Goal: Information Seeking & Learning: Check status

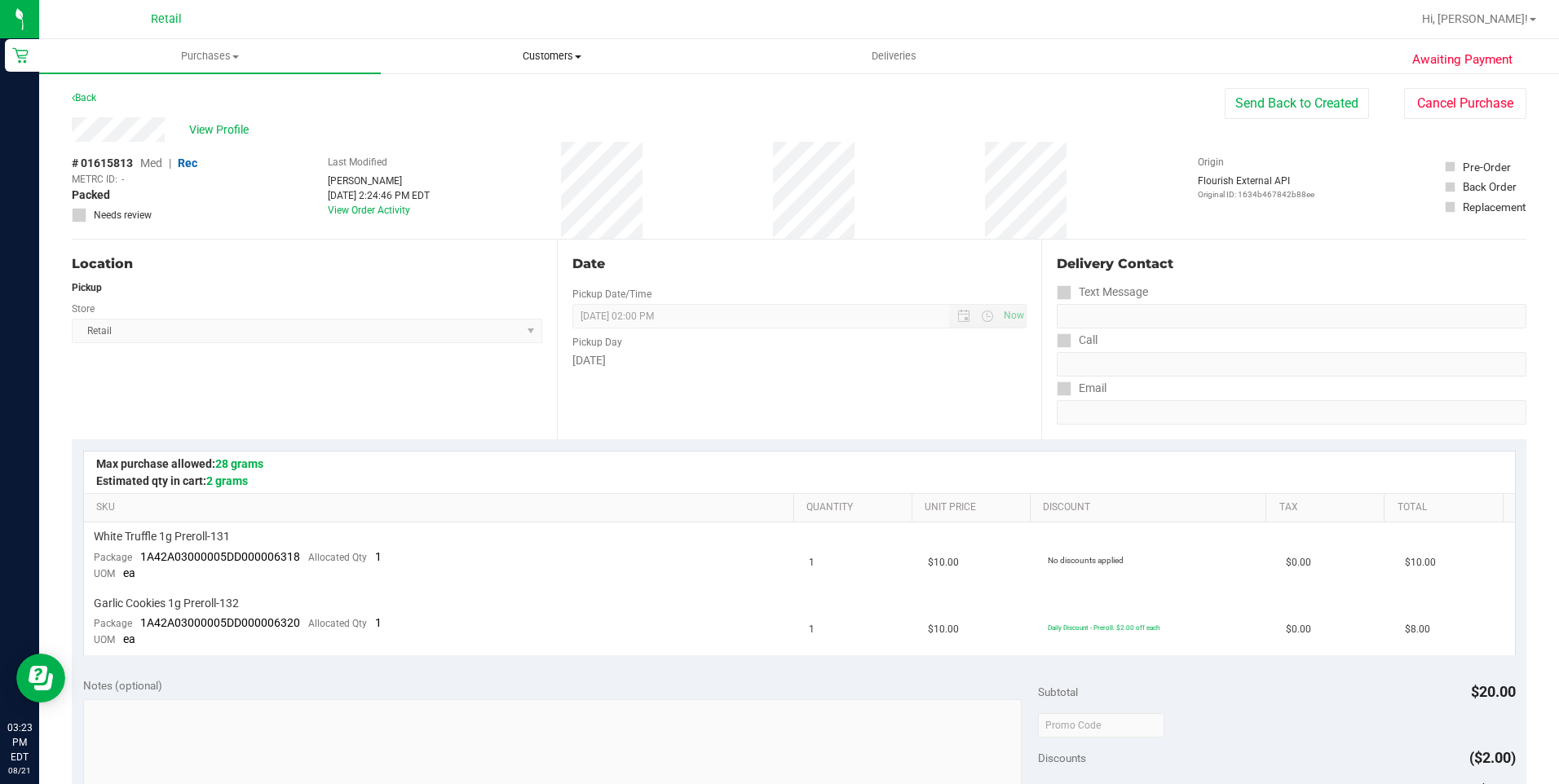
drag, startPoint x: 555, startPoint y: 55, endPoint x: 566, endPoint y: 73, distance: 21.1
click at [555, 55] on span "Customers" at bounding box center [552, 56] width 340 height 15
click at [556, 101] on li "All customers" at bounding box center [552, 98] width 342 height 20
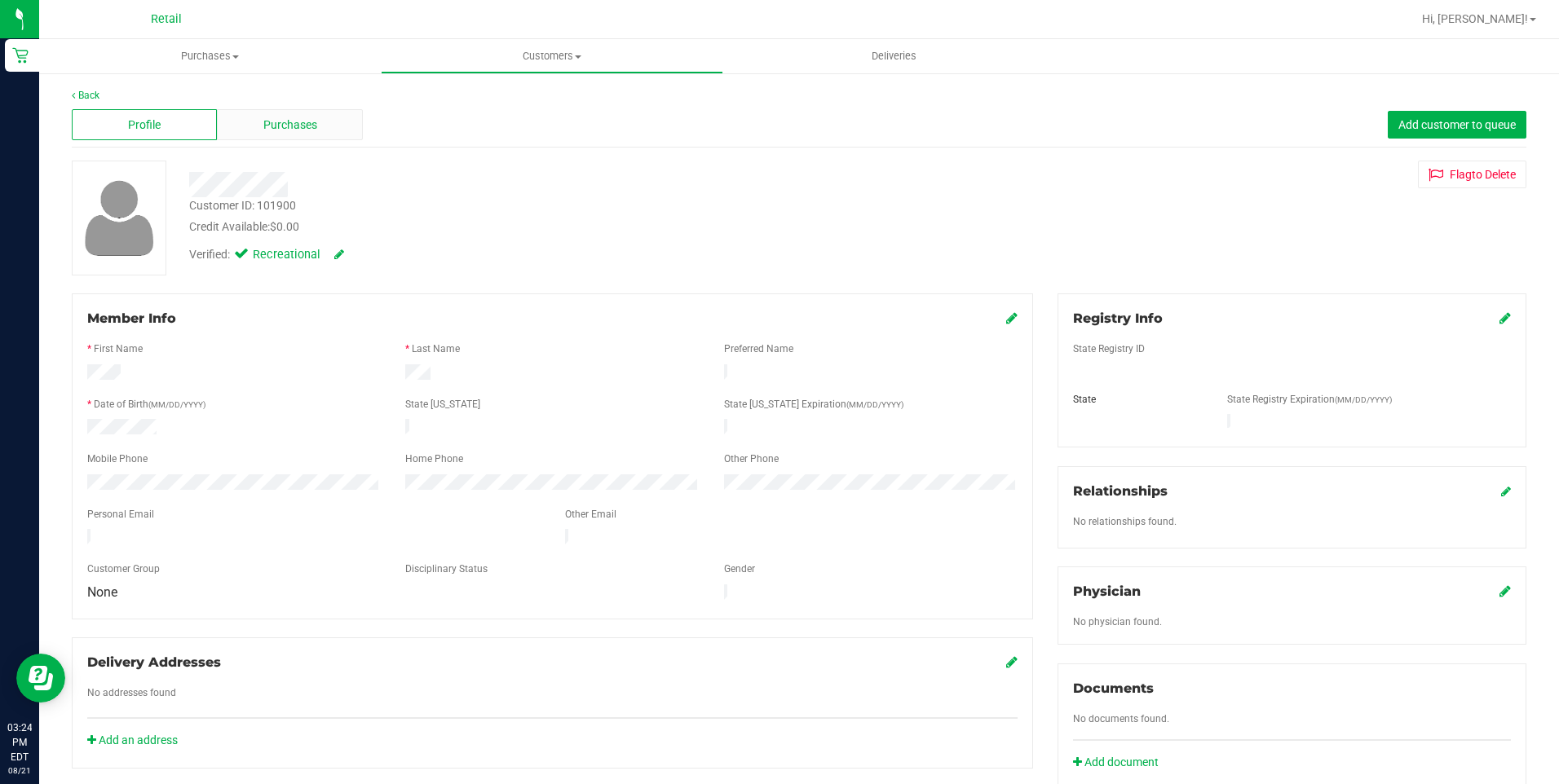
click at [269, 121] on span "Purchases" at bounding box center [291, 125] width 54 height 17
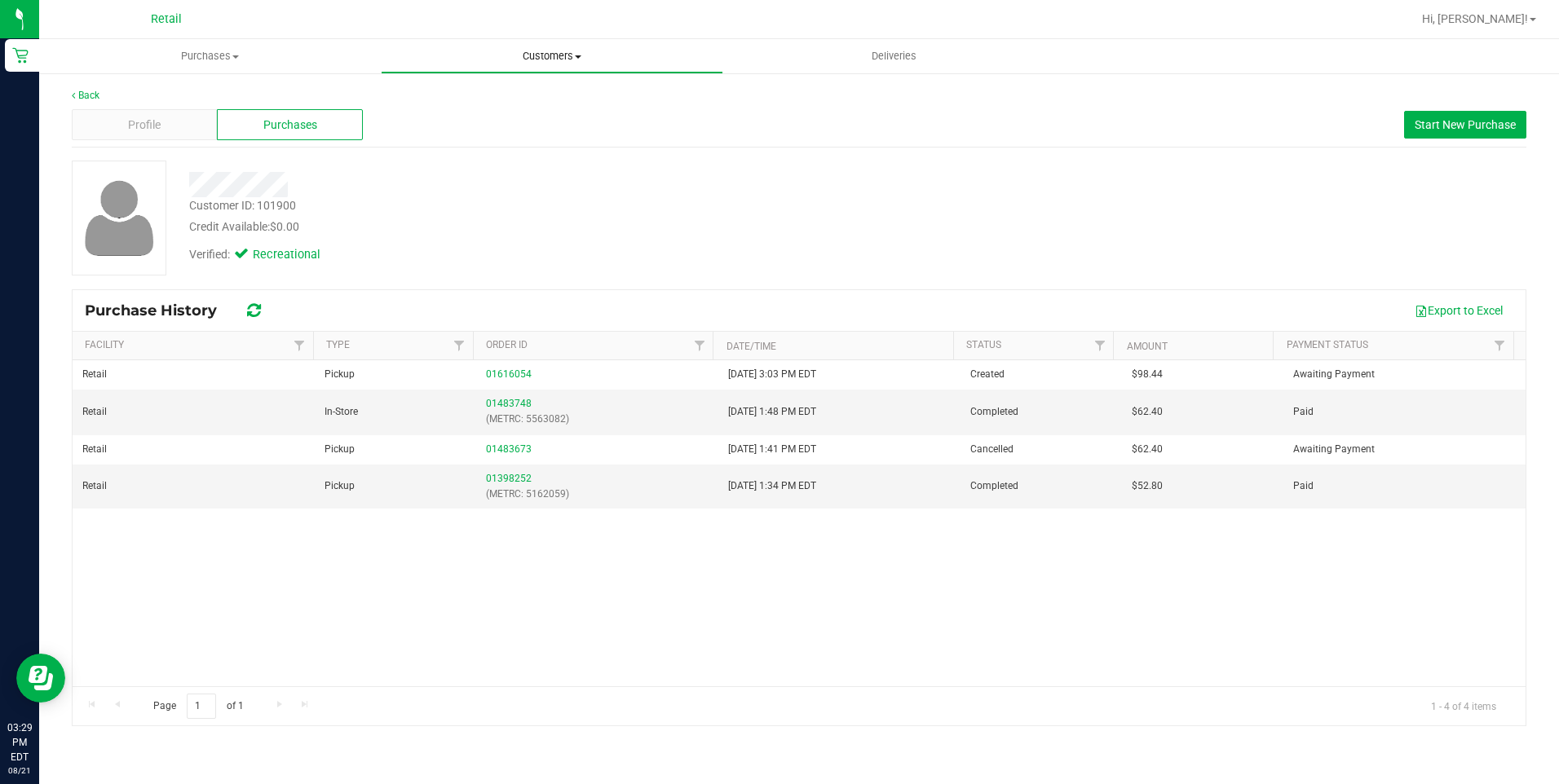
click at [540, 57] on span "Customers" at bounding box center [552, 56] width 340 height 15
click at [462, 95] on span "All customers" at bounding box center [439, 98] width 117 height 14
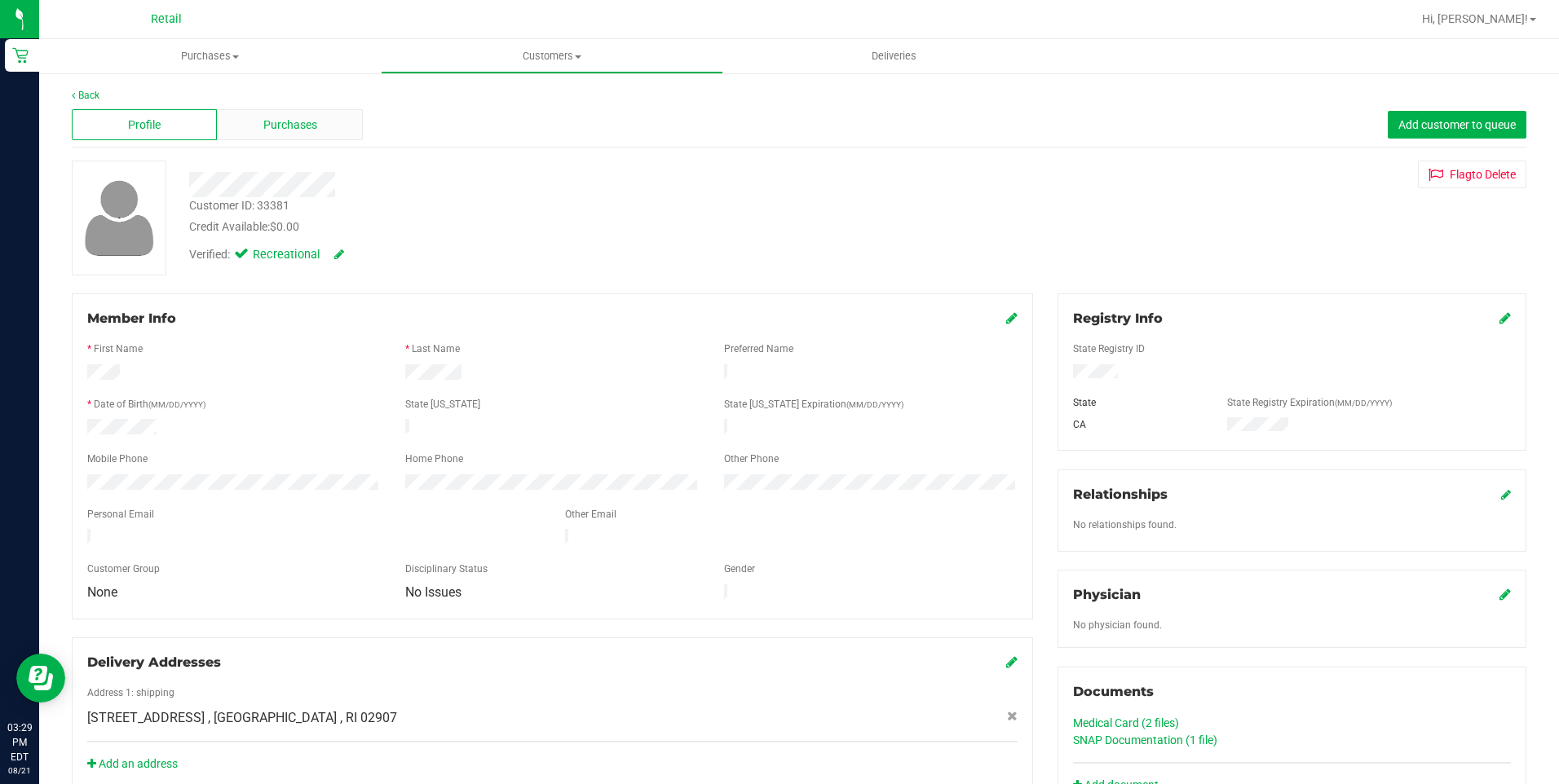
click at [314, 130] on span "Purchases" at bounding box center [291, 125] width 54 height 17
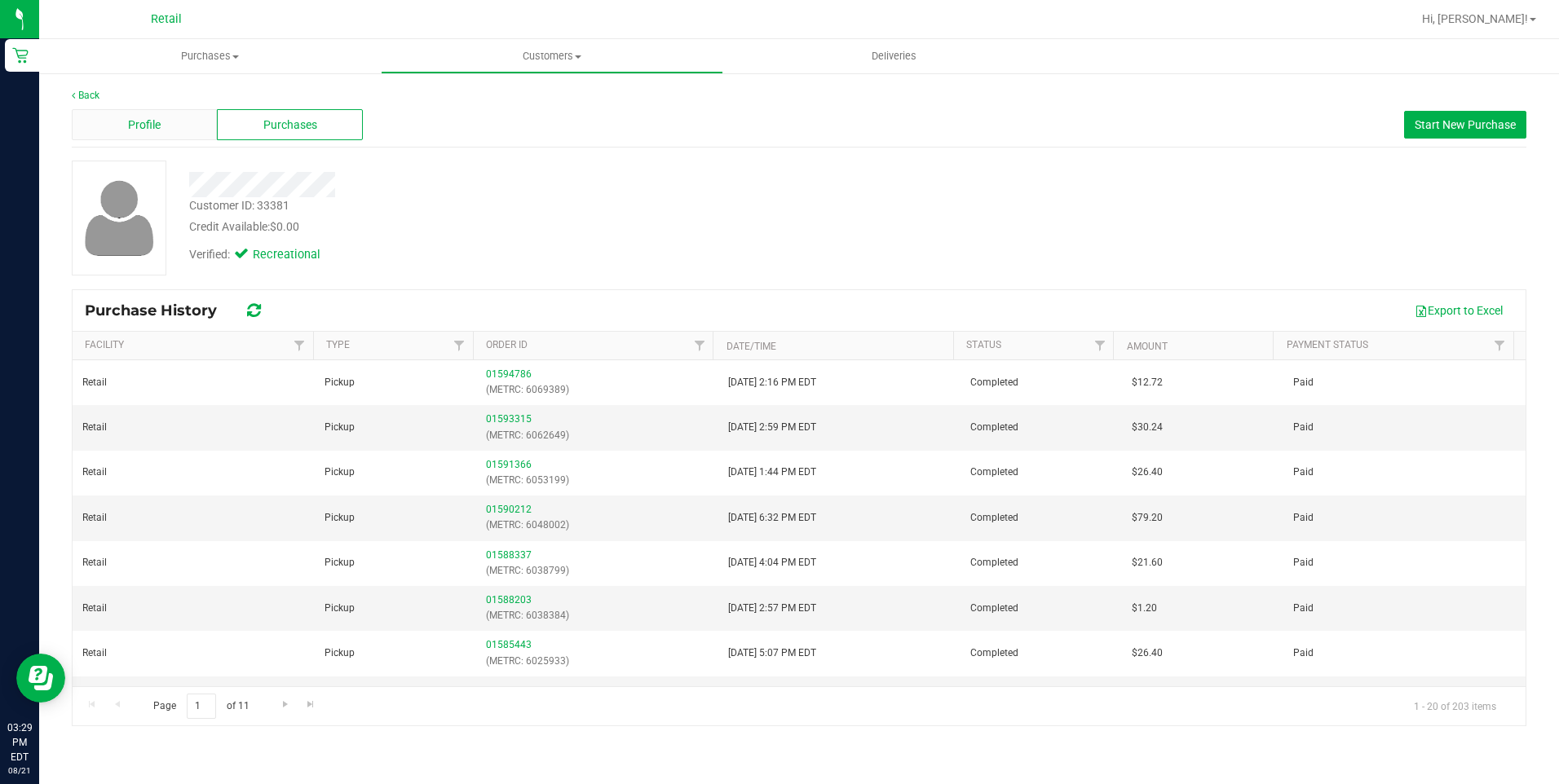
click at [167, 124] on div "Profile" at bounding box center [144, 125] width 145 height 31
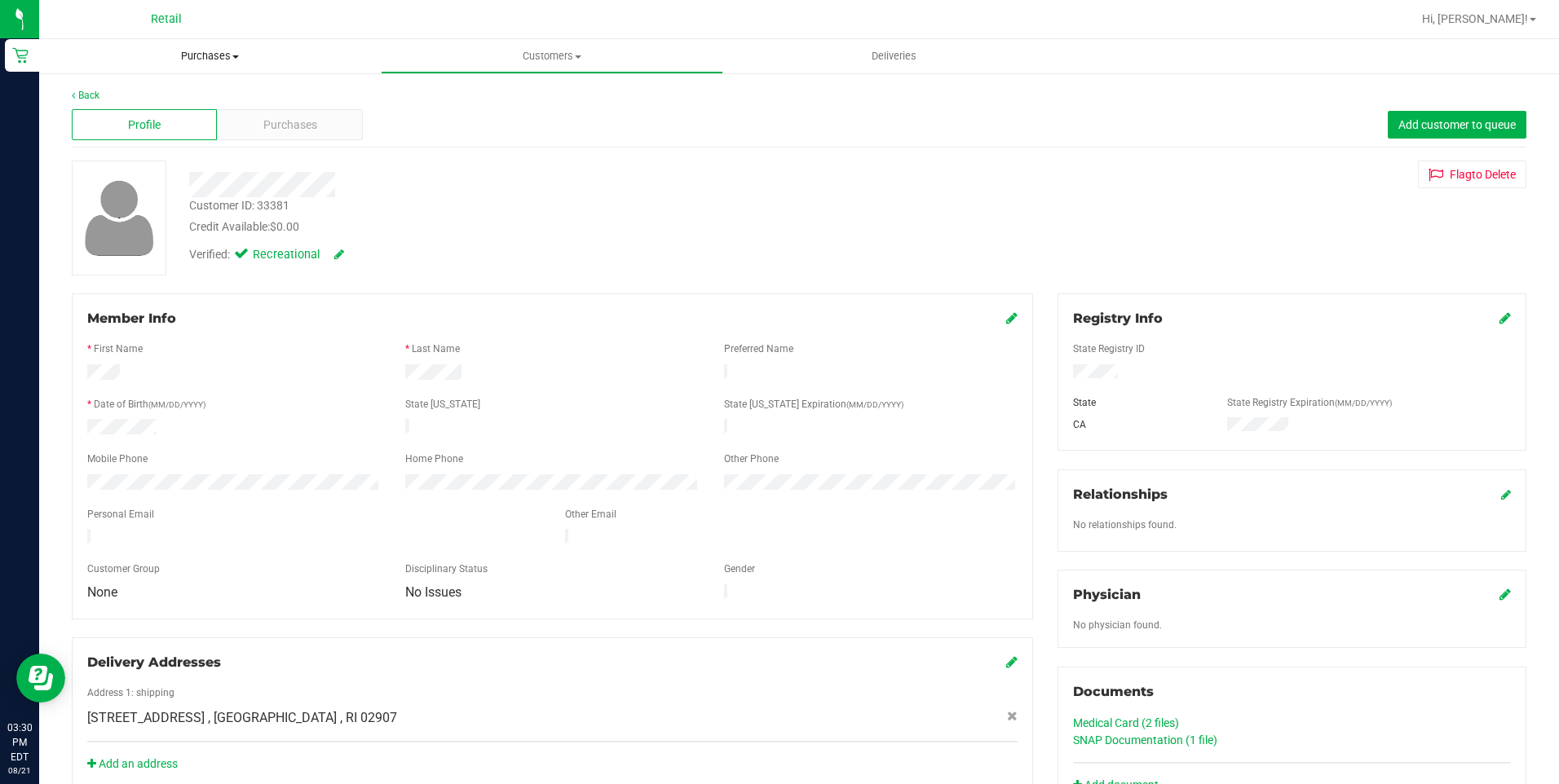
click at [222, 56] on span "Purchases" at bounding box center [210, 56] width 342 height 15
click at [563, 48] on uib-tab-heading "Customers All customers Add a new customer All physicians" at bounding box center [552, 56] width 340 height 33
click at [306, 130] on span "Purchases" at bounding box center [291, 125] width 54 height 17
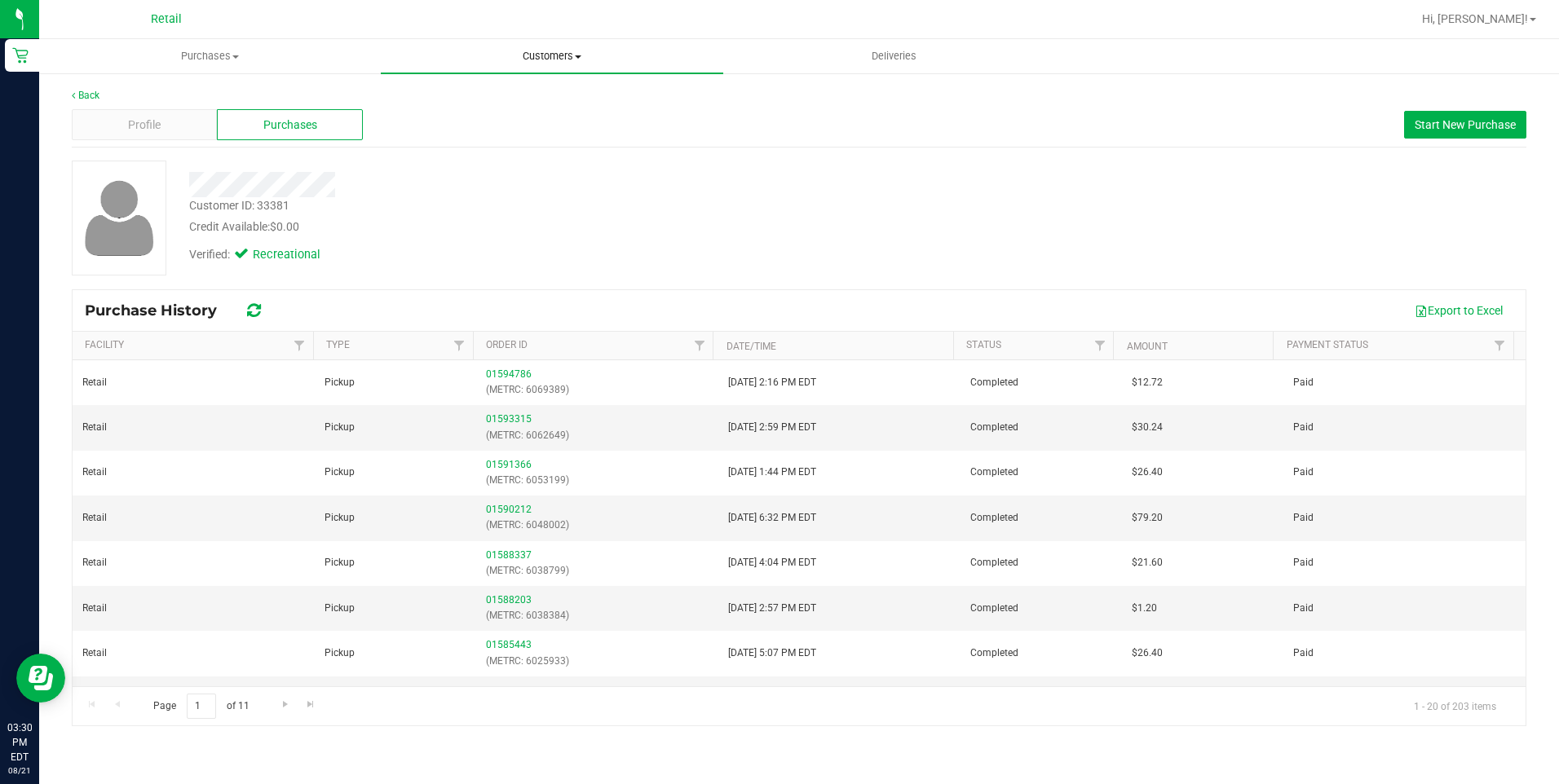
click at [565, 60] on span "Customers" at bounding box center [552, 56] width 342 height 15
click at [452, 95] on span "All customers" at bounding box center [439, 98] width 117 height 14
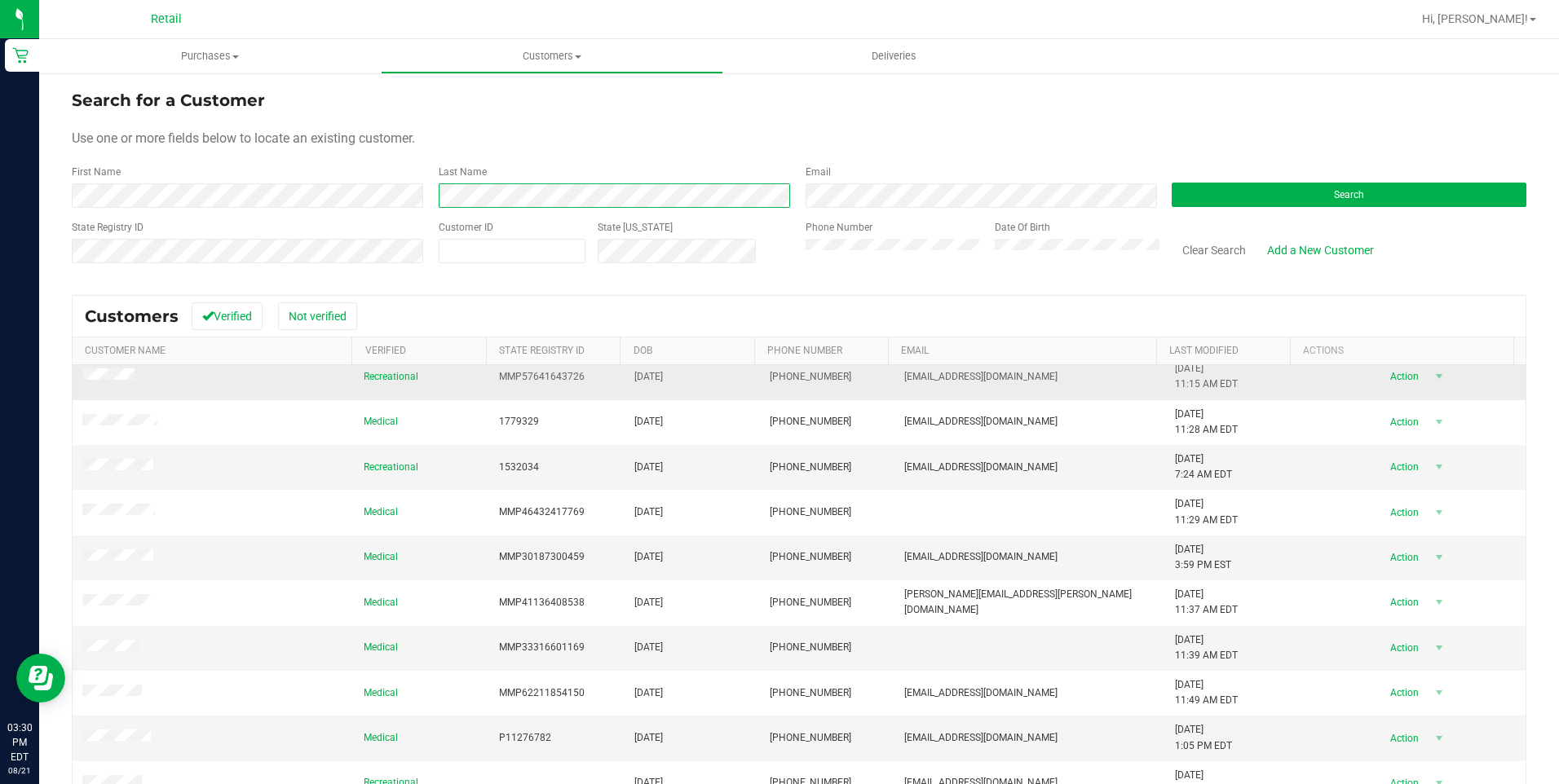
scroll to position [82, 0]
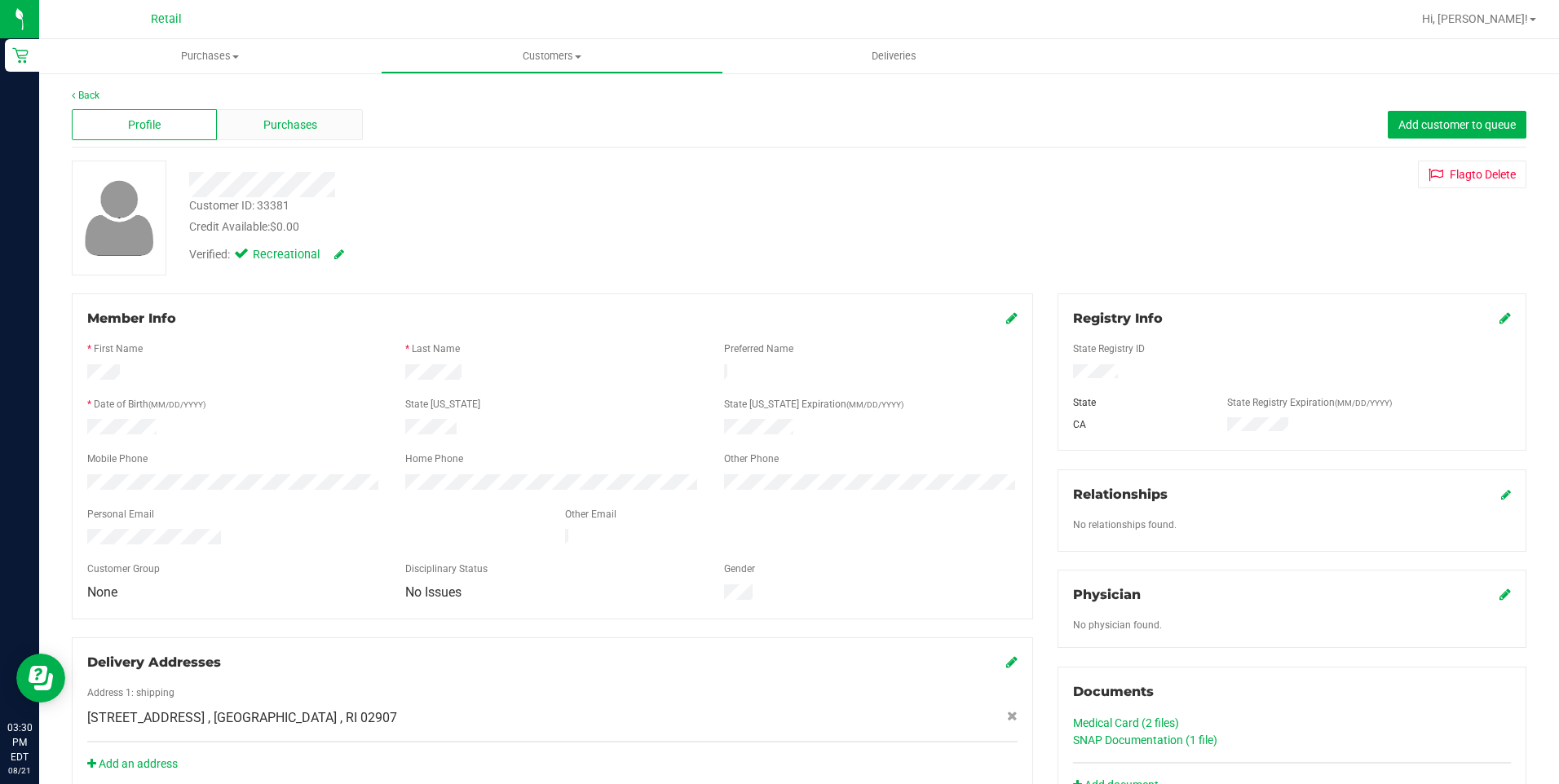
click at [293, 127] on span "Purchases" at bounding box center [291, 125] width 54 height 17
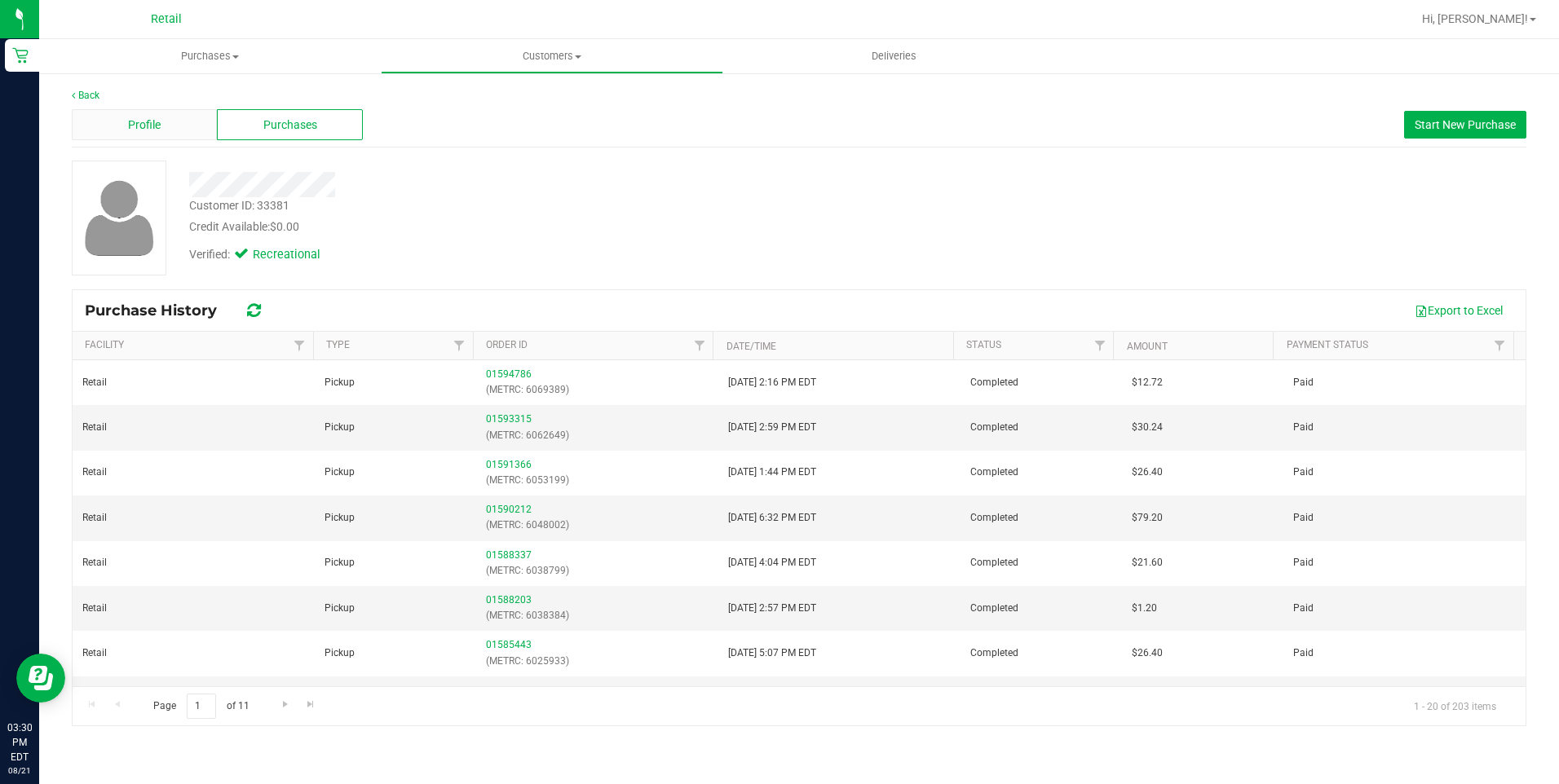
click at [137, 121] on span "Profile" at bounding box center [145, 125] width 33 height 17
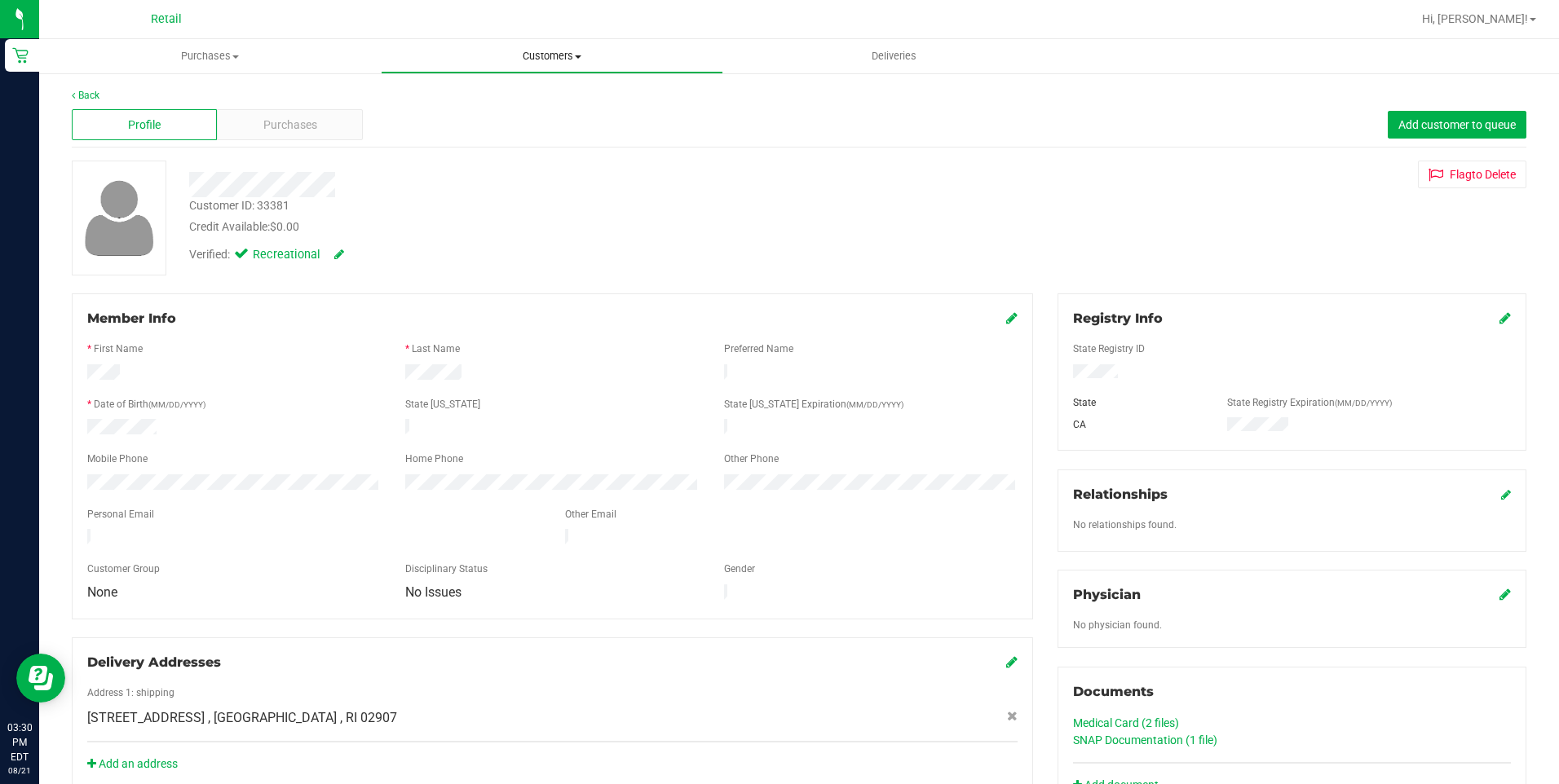
click at [531, 56] on span "Customers" at bounding box center [552, 56] width 340 height 15
click at [461, 101] on span "All customers" at bounding box center [439, 98] width 117 height 14
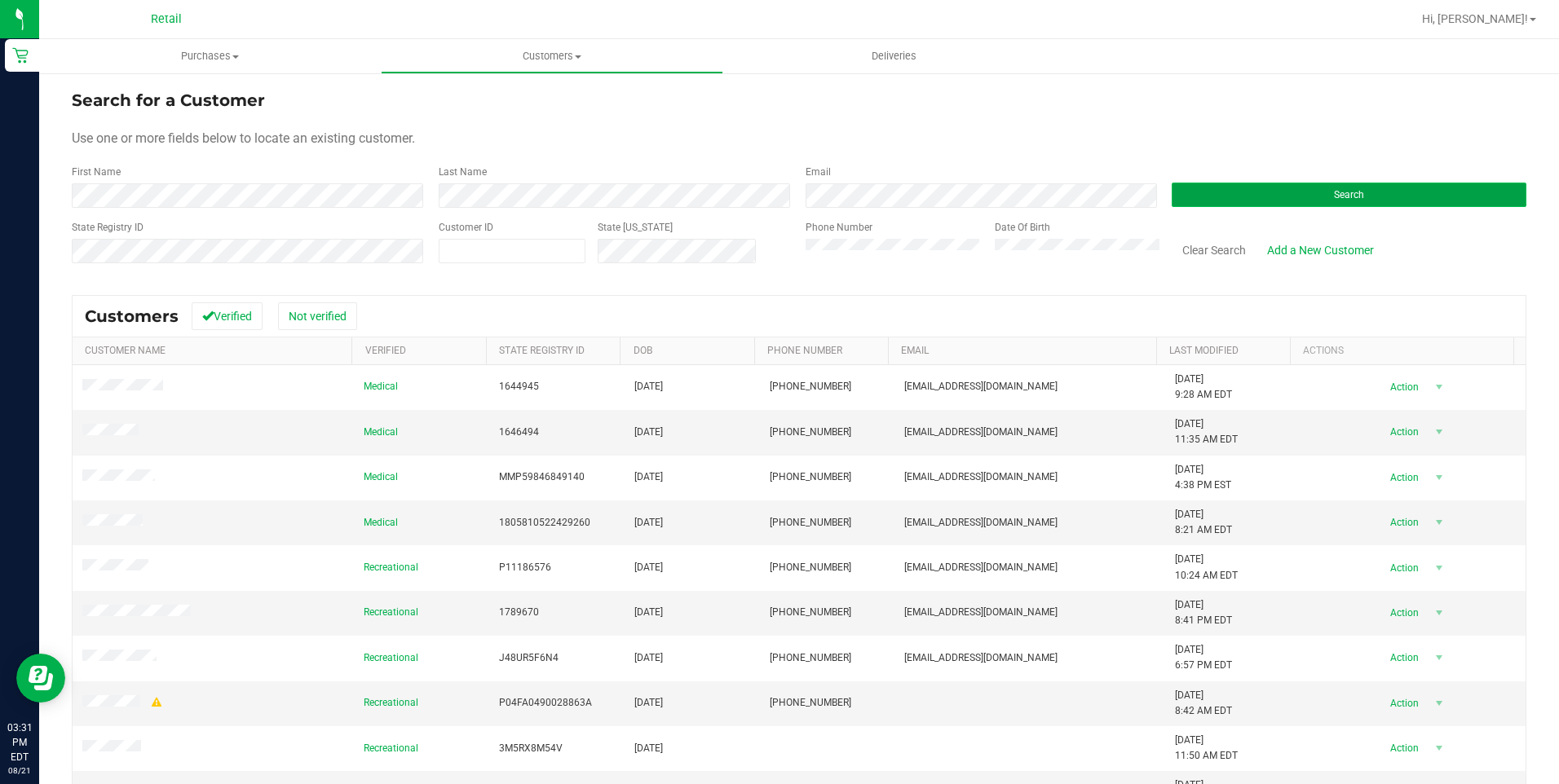
click at [1201, 200] on button "Search" at bounding box center [1349, 195] width 355 height 24
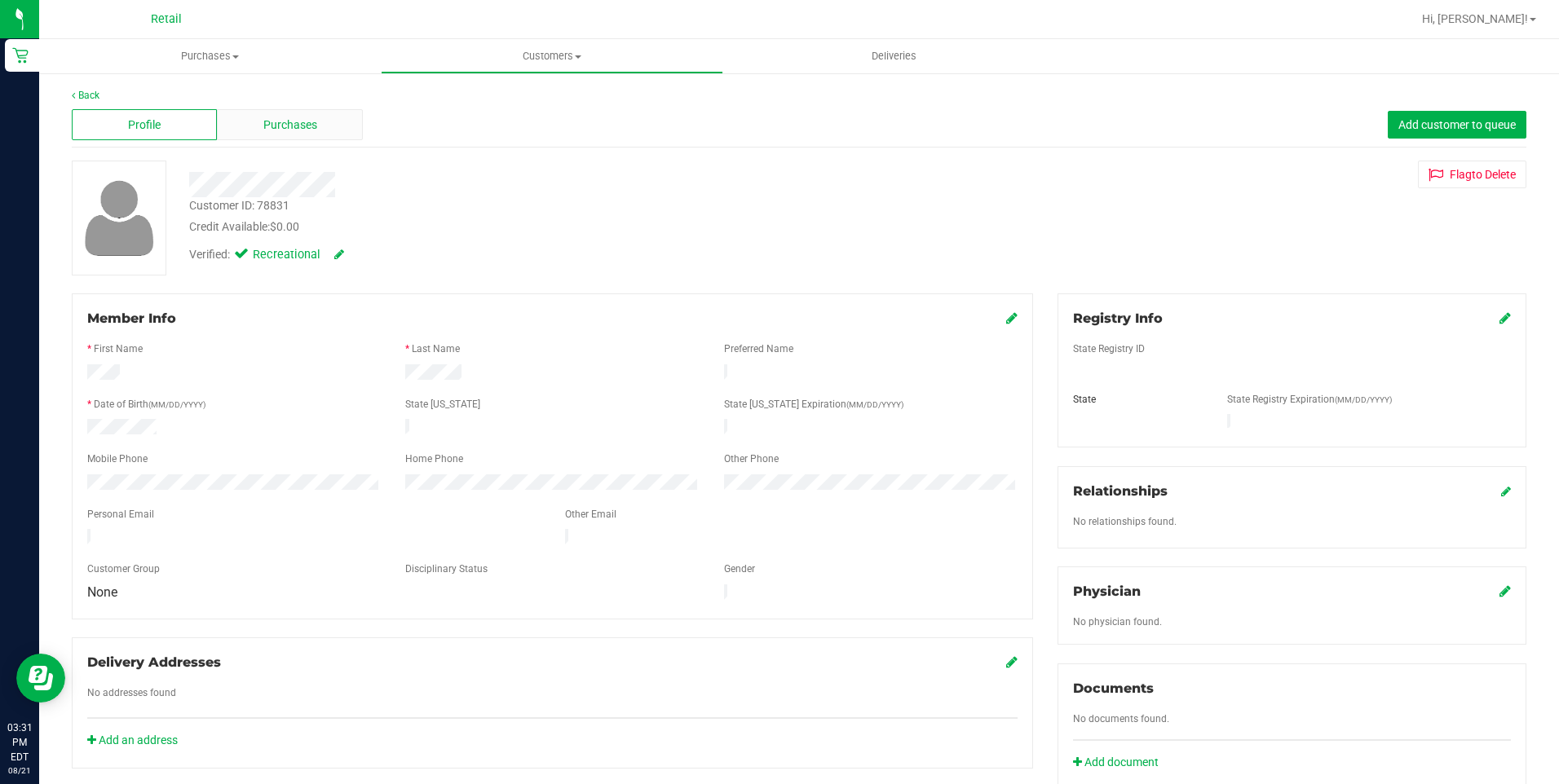
click at [283, 123] on span "Purchases" at bounding box center [291, 125] width 54 height 17
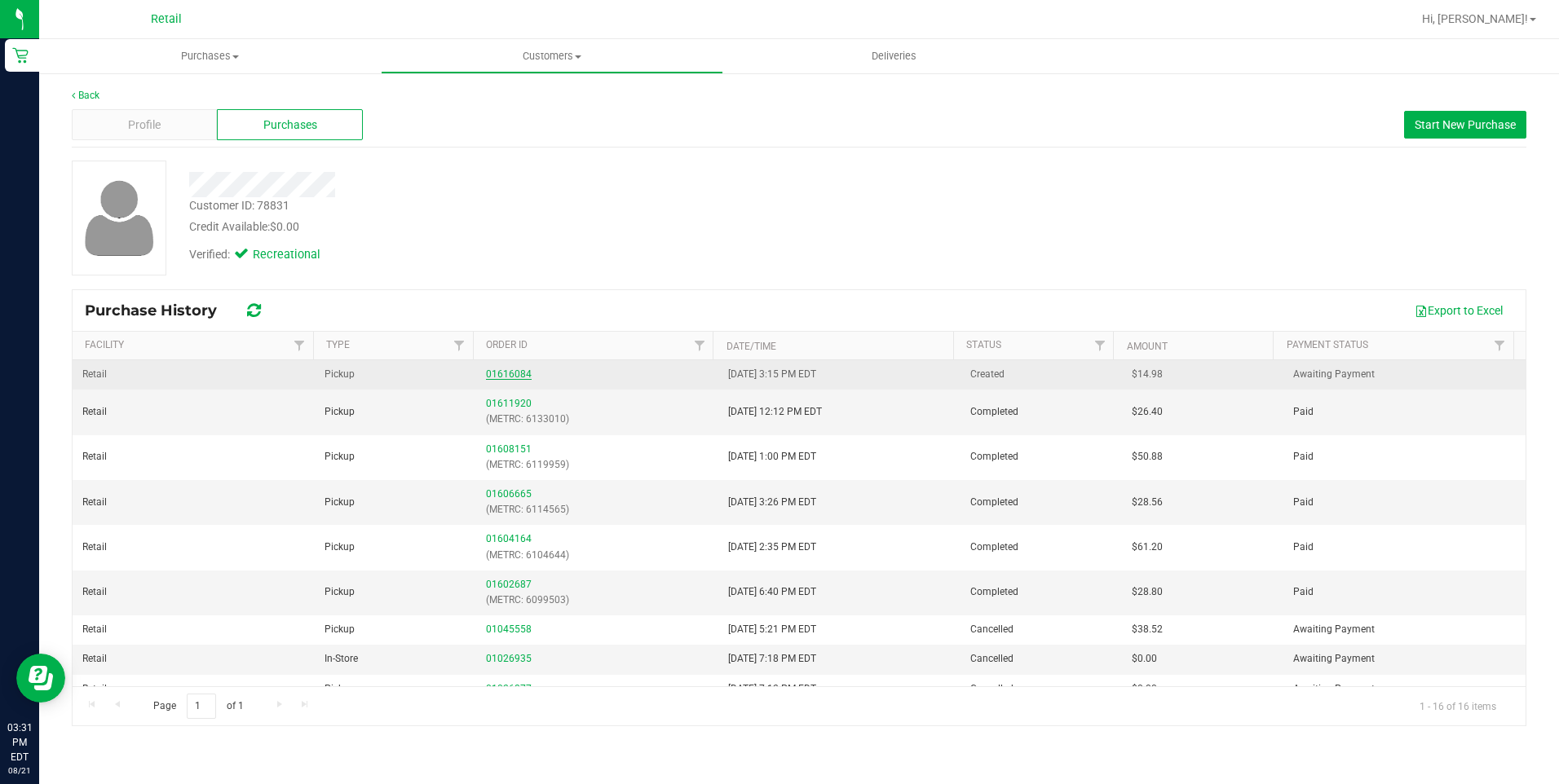
click at [514, 373] on link "01616084" at bounding box center [508, 374] width 46 height 11
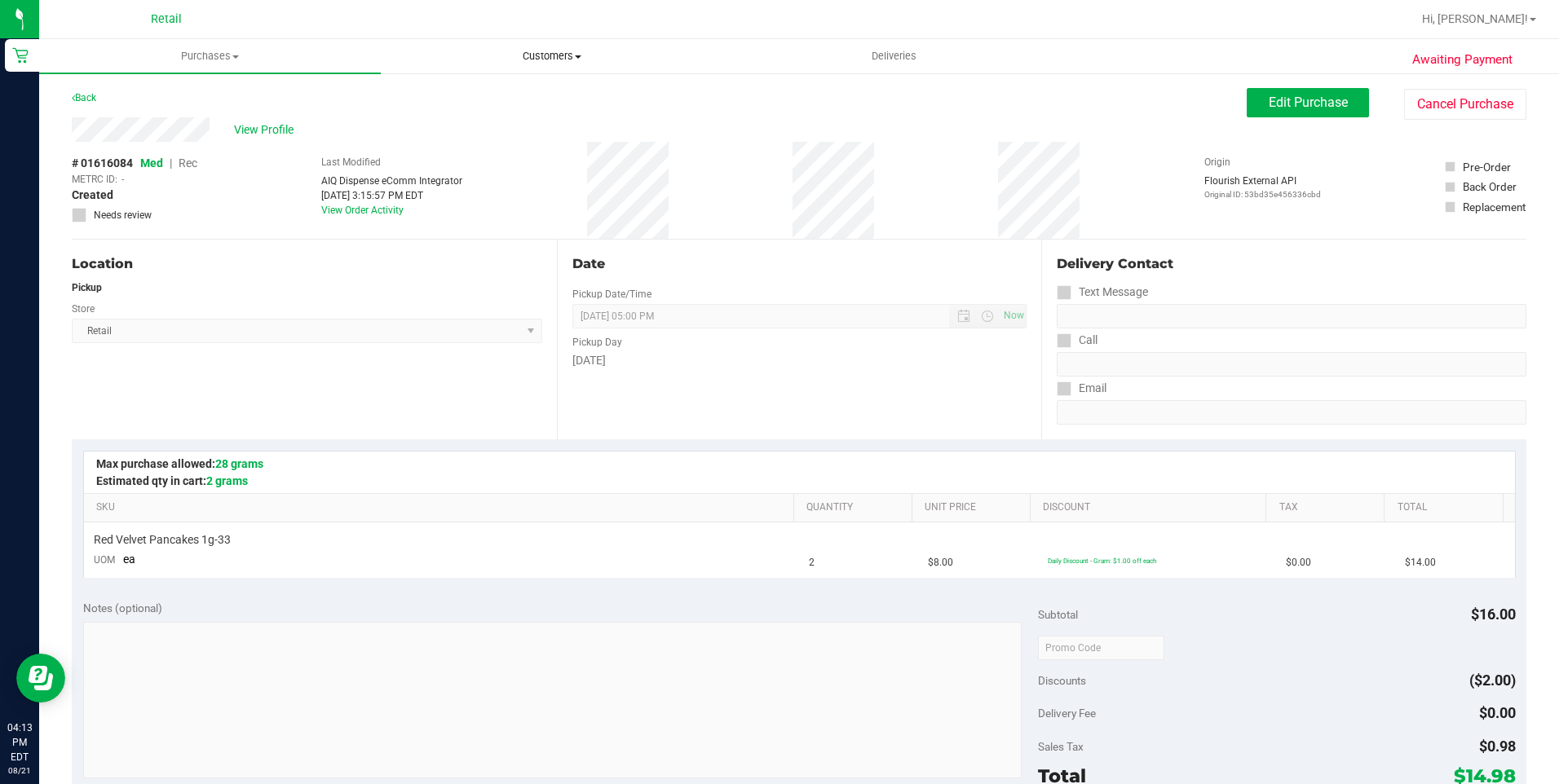
click at [556, 49] on span "Customers" at bounding box center [552, 56] width 340 height 15
click at [449, 98] on span "All customers" at bounding box center [439, 98] width 117 height 14
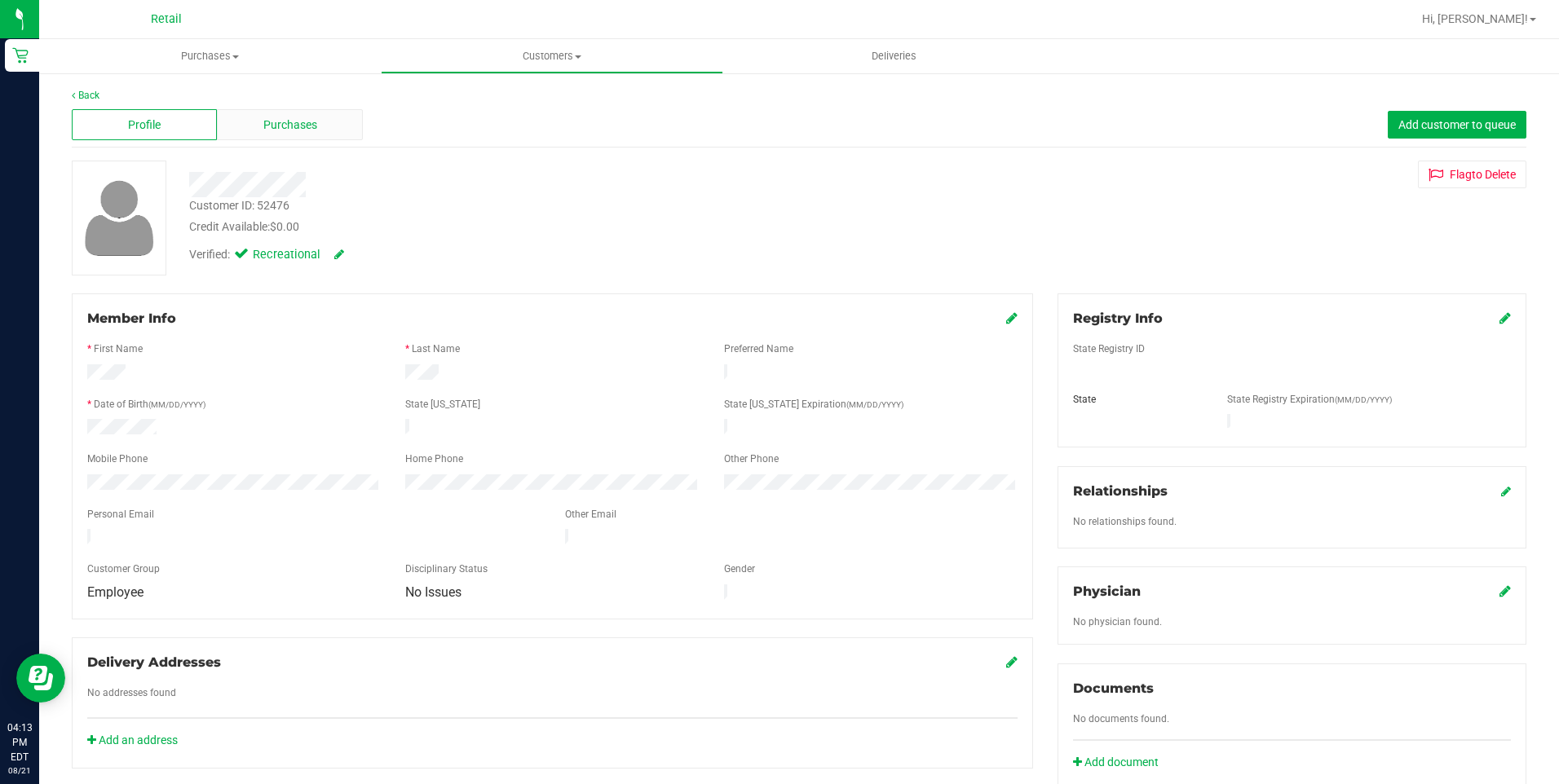
click at [315, 132] on span "Purchases" at bounding box center [291, 125] width 54 height 17
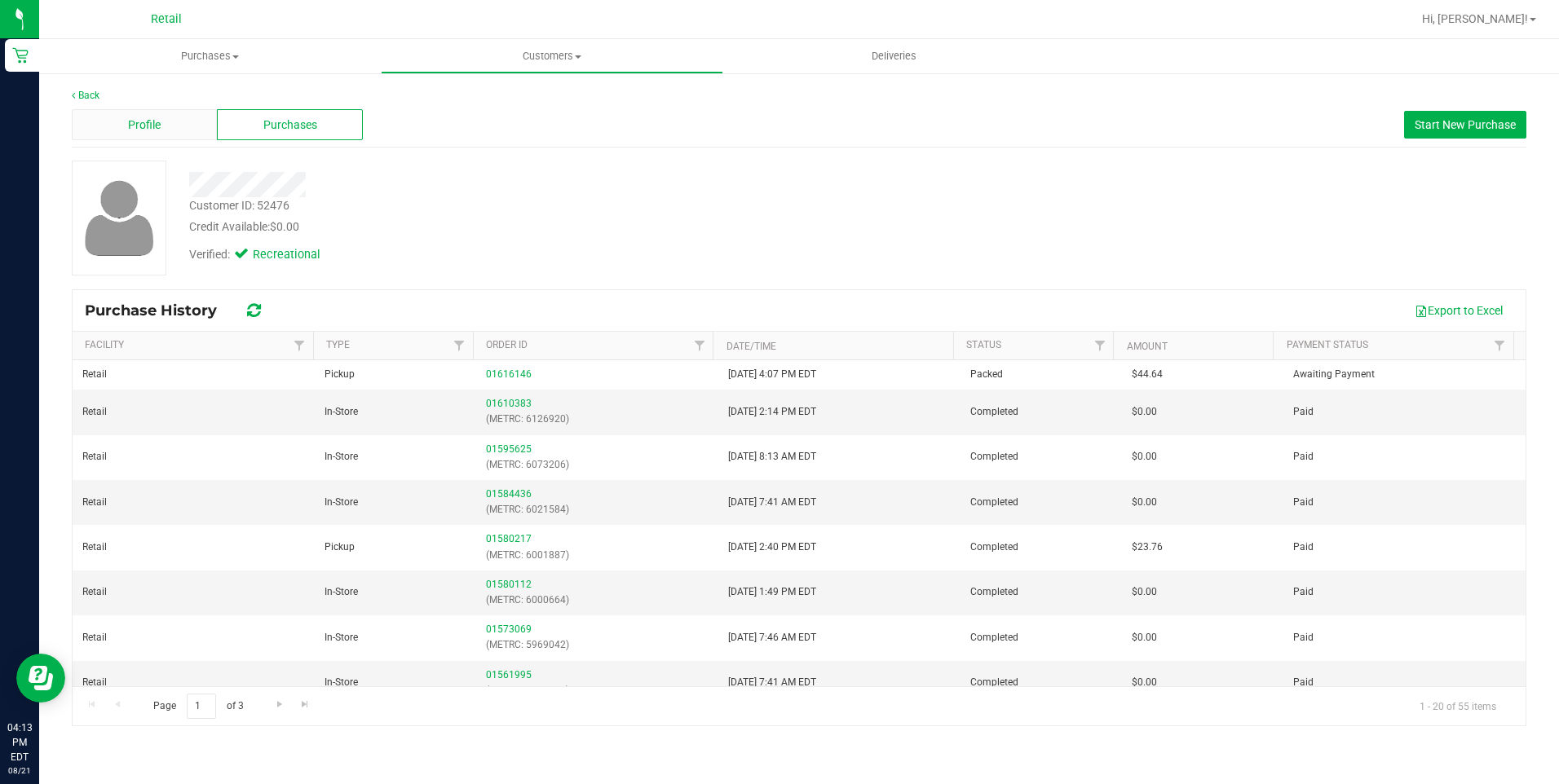
click at [118, 129] on div "Profile" at bounding box center [144, 125] width 145 height 31
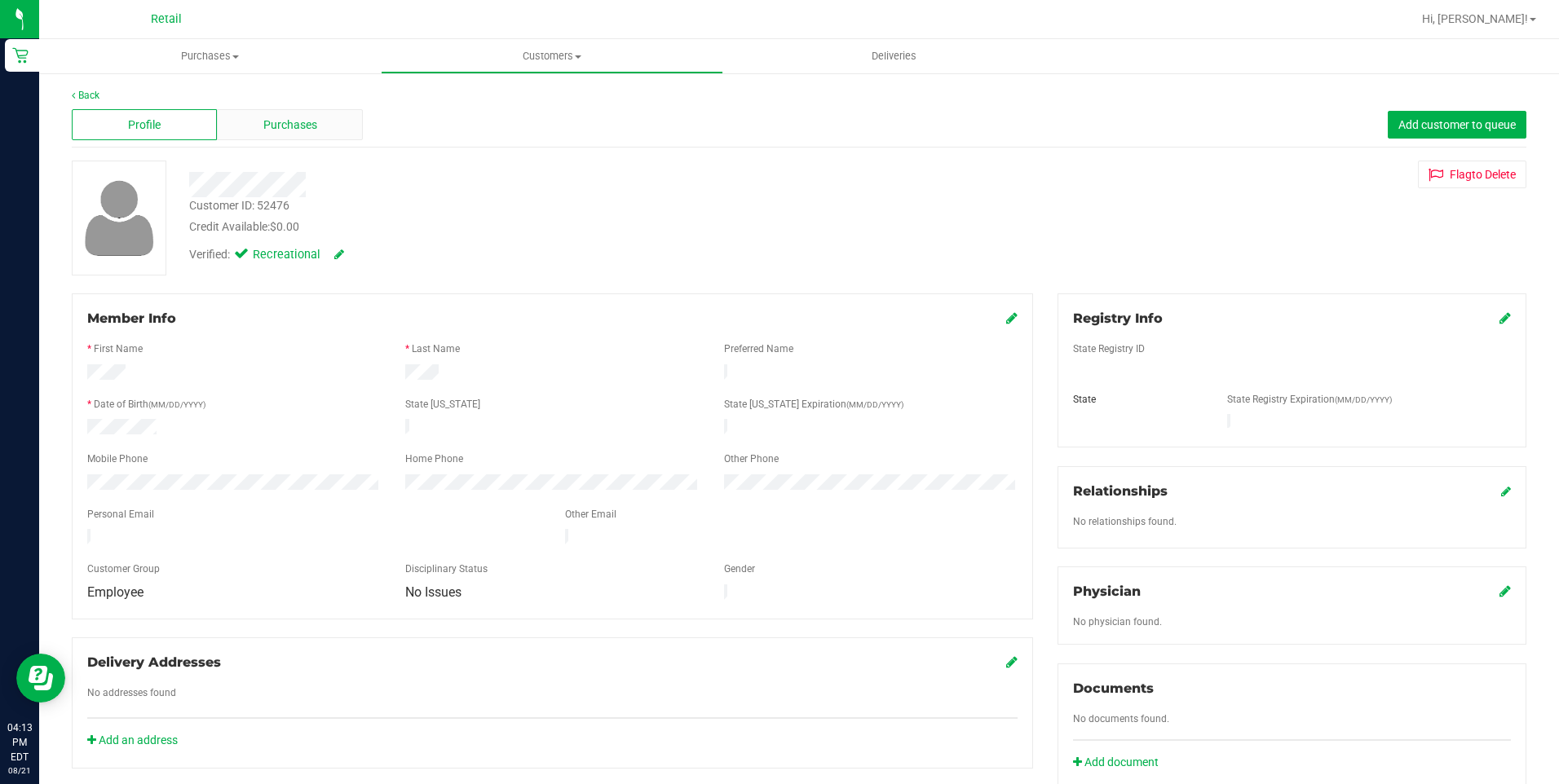
click at [258, 125] on div "Purchases" at bounding box center [289, 125] width 145 height 31
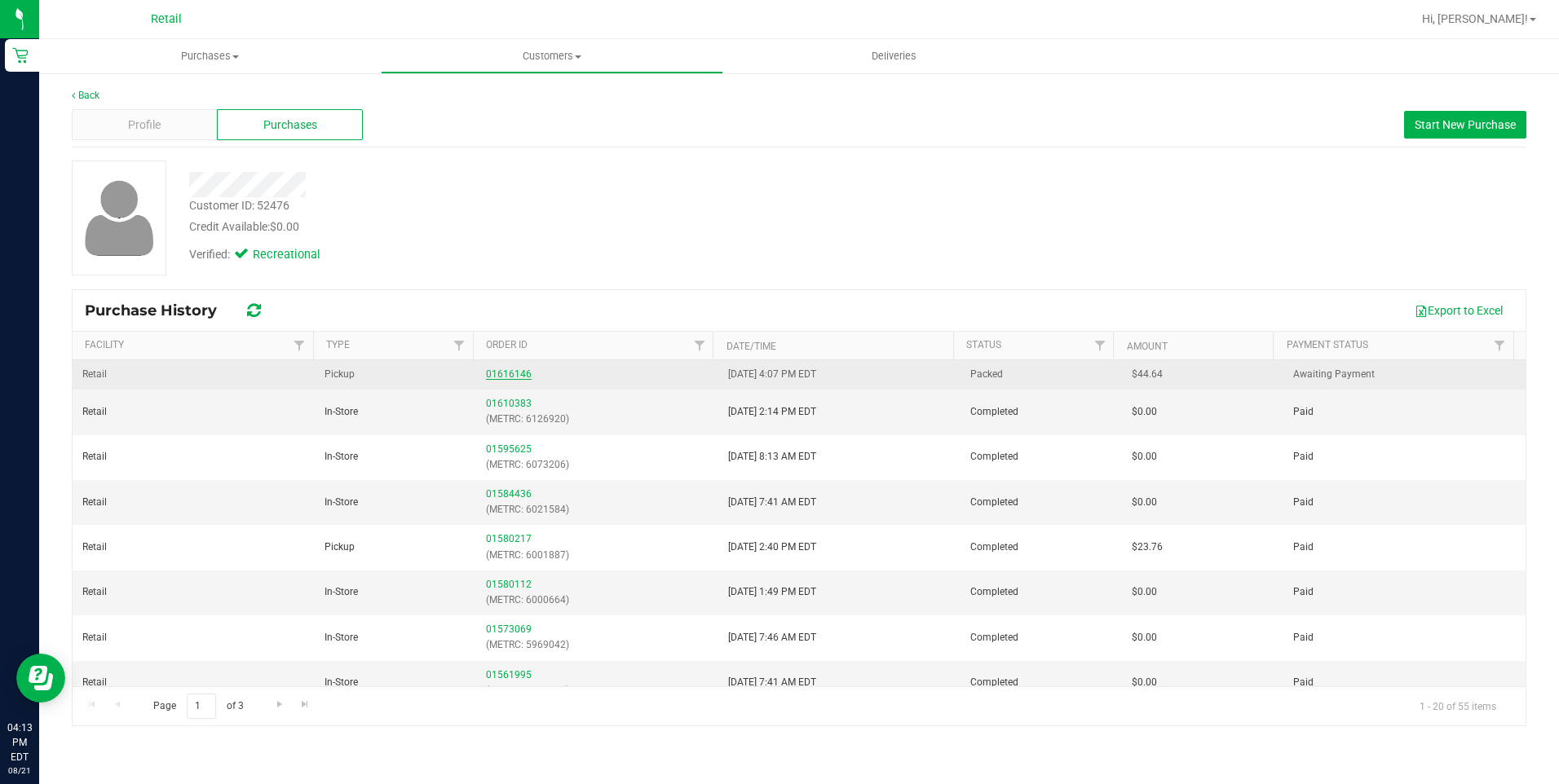
click at [521, 373] on link "01616146" at bounding box center [508, 374] width 46 height 11
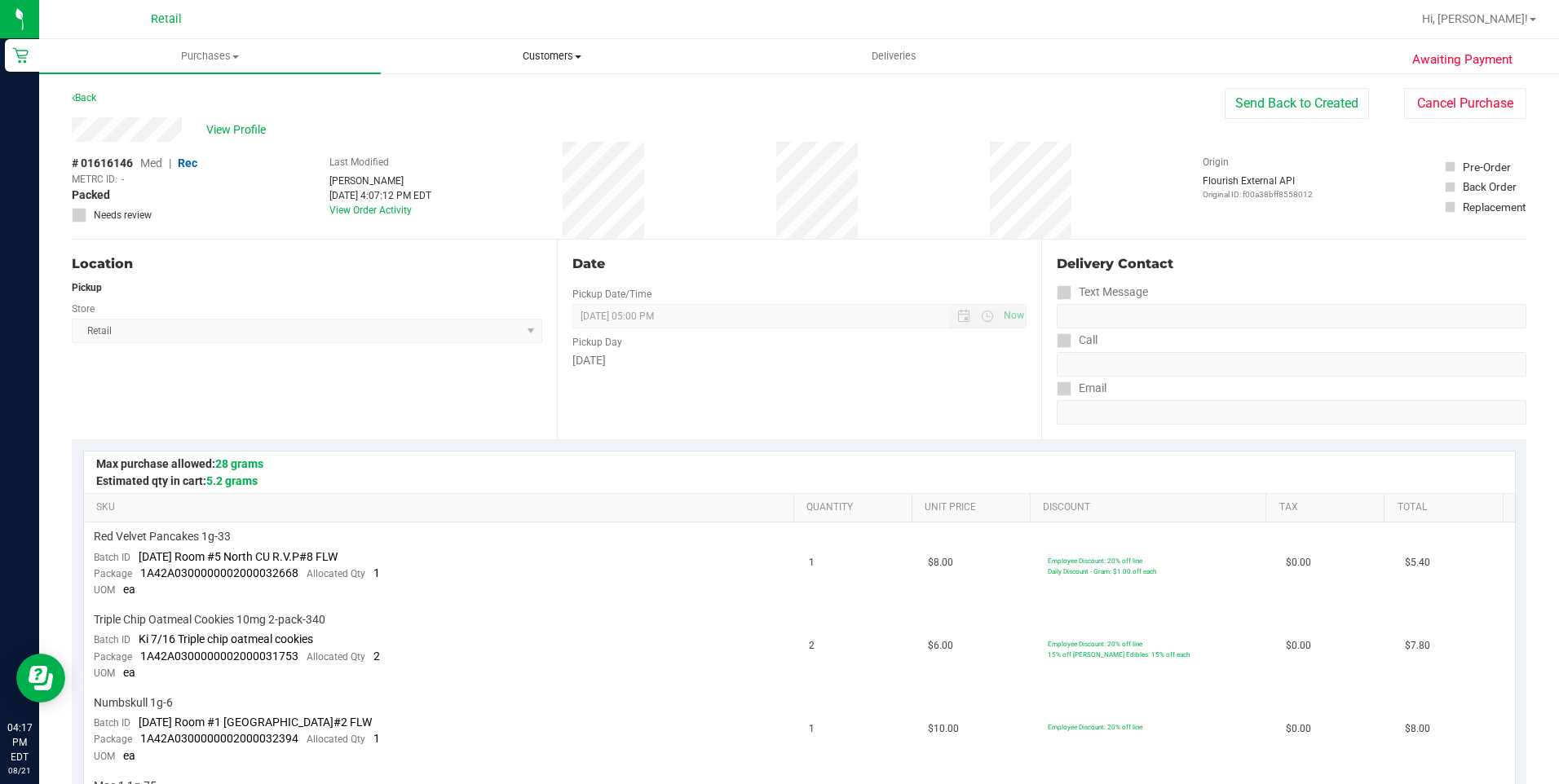
click at [547, 46] on uib-tab-heading "Customers All customers Add a new customer All physicians" at bounding box center [552, 56] width 340 height 33
click at [472, 95] on span "All customers" at bounding box center [439, 98] width 117 height 14
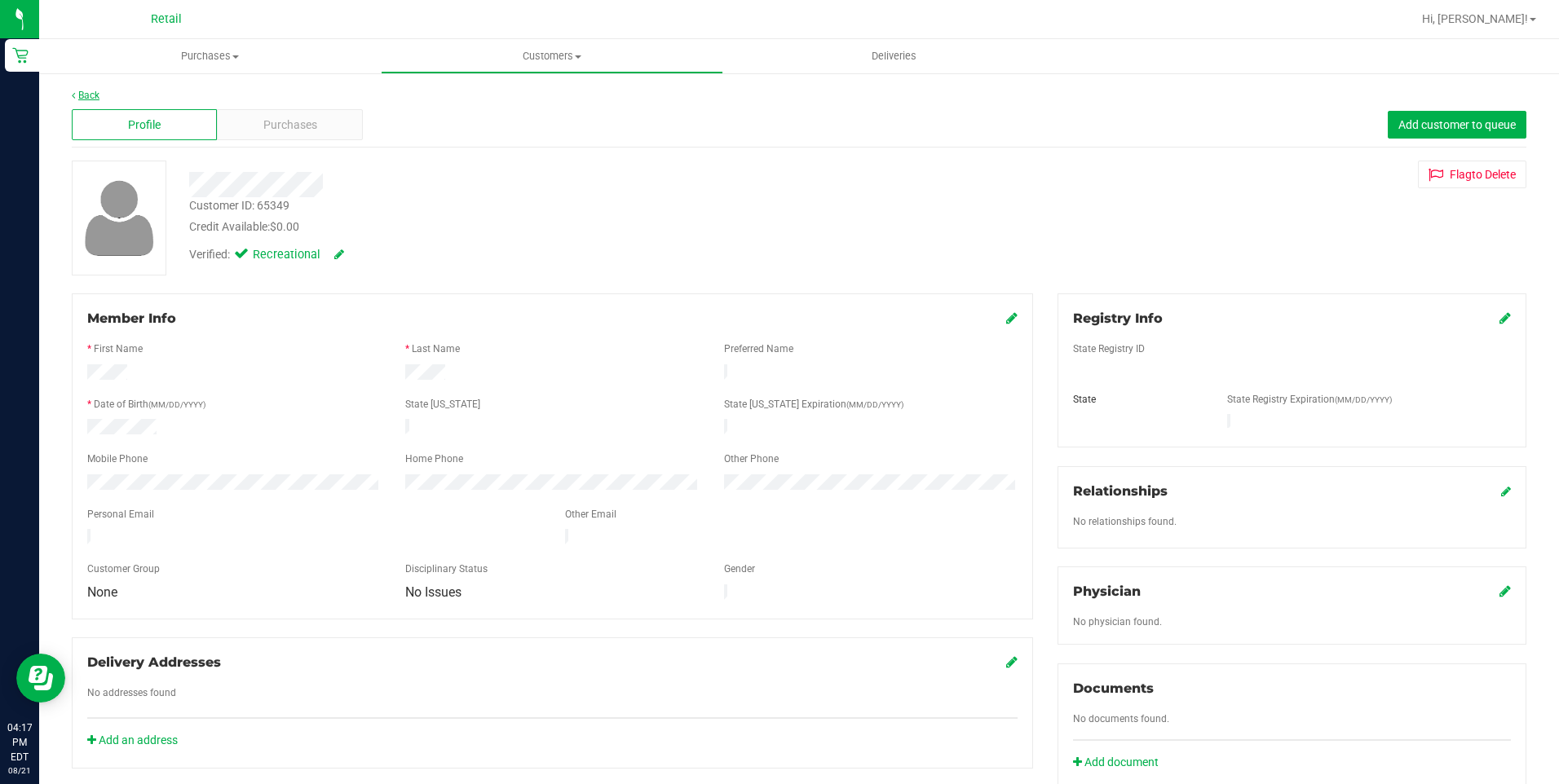
click at [83, 96] on link "Back" at bounding box center [86, 95] width 28 height 11
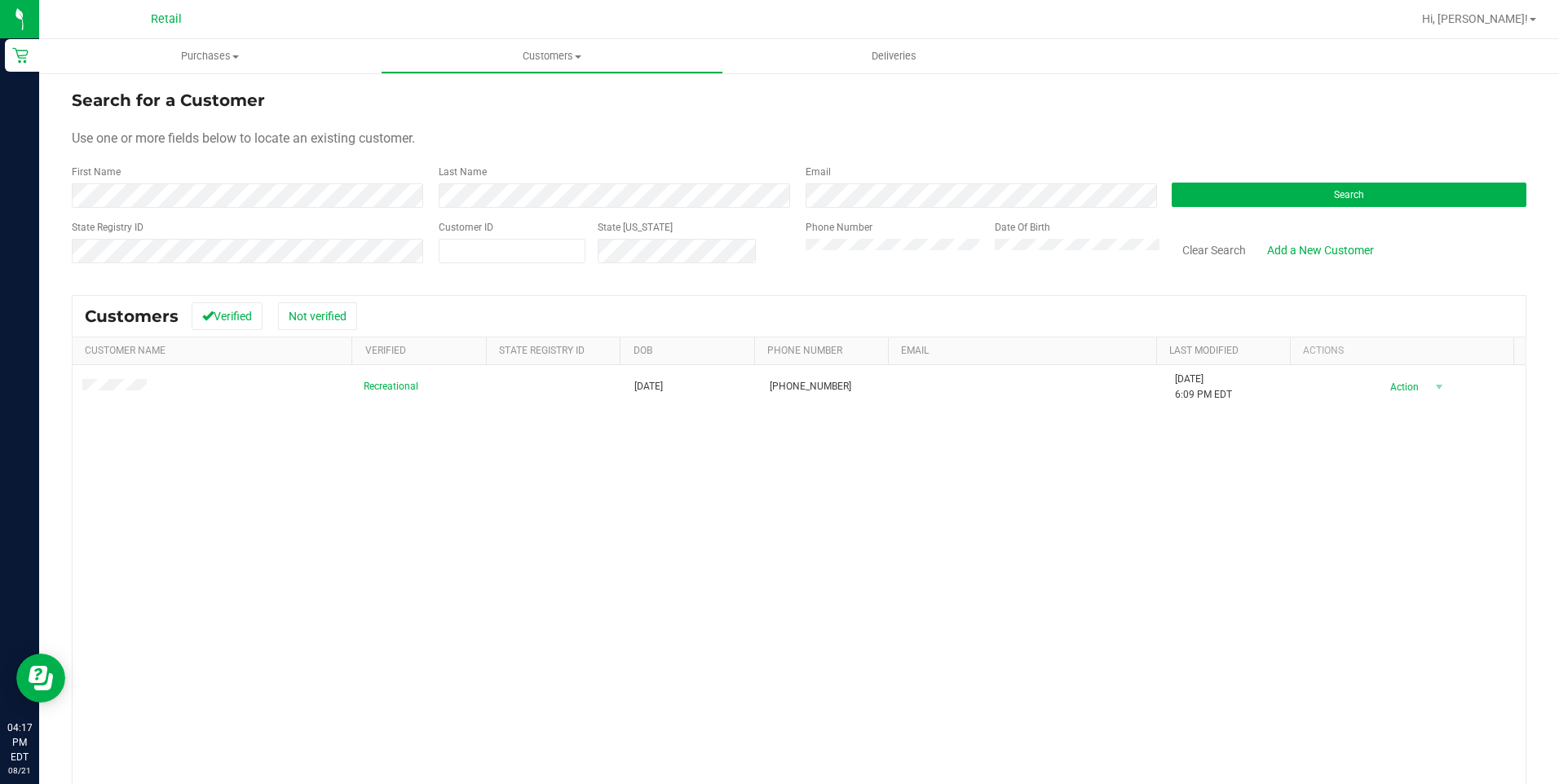
click at [776, 211] on form "Search for a Customer Use one or more fields below to locate an existing custom…" at bounding box center [799, 183] width 1455 height 190
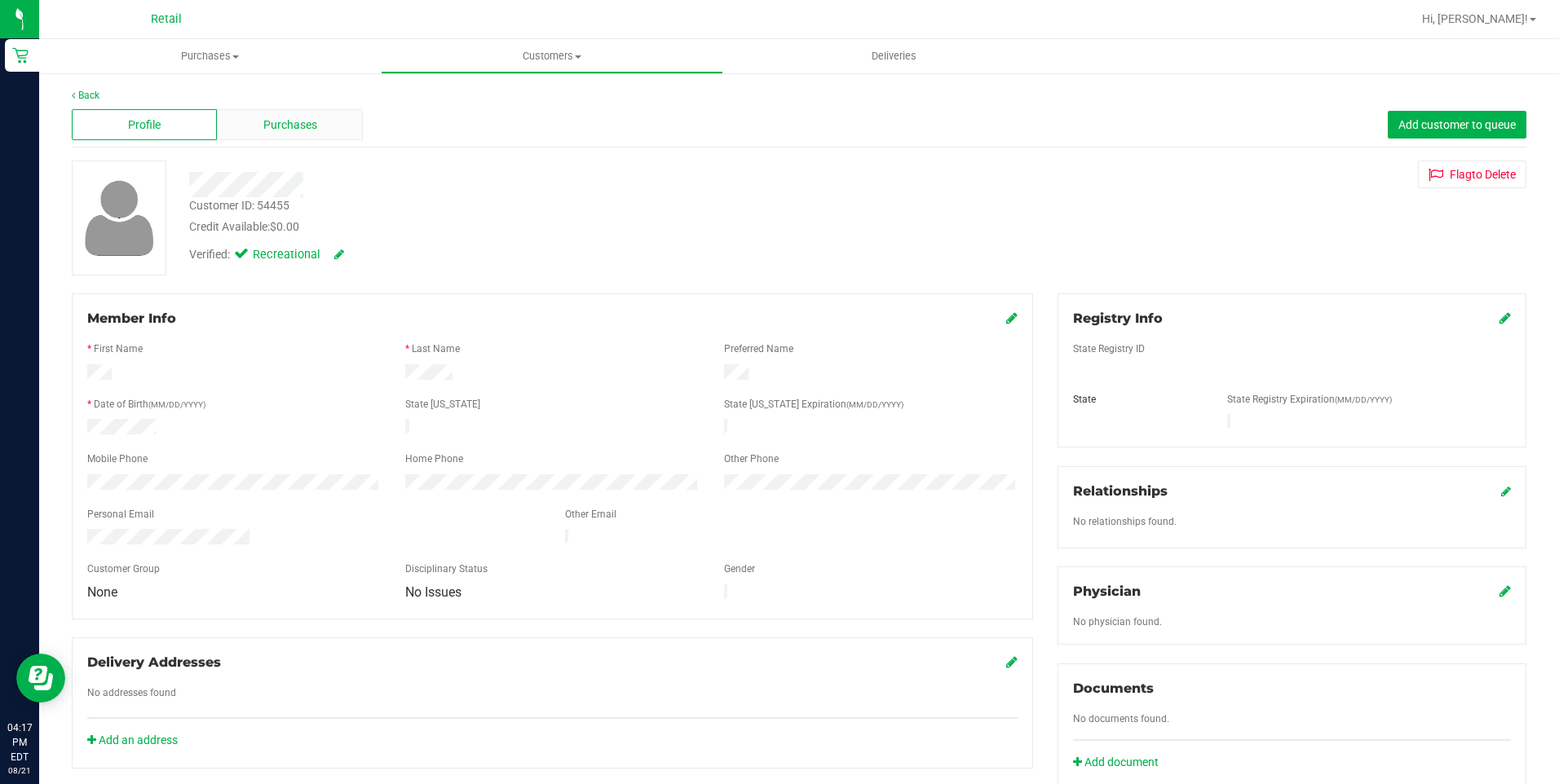
click at [331, 126] on div "Purchases" at bounding box center [289, 125] width 145 height 31
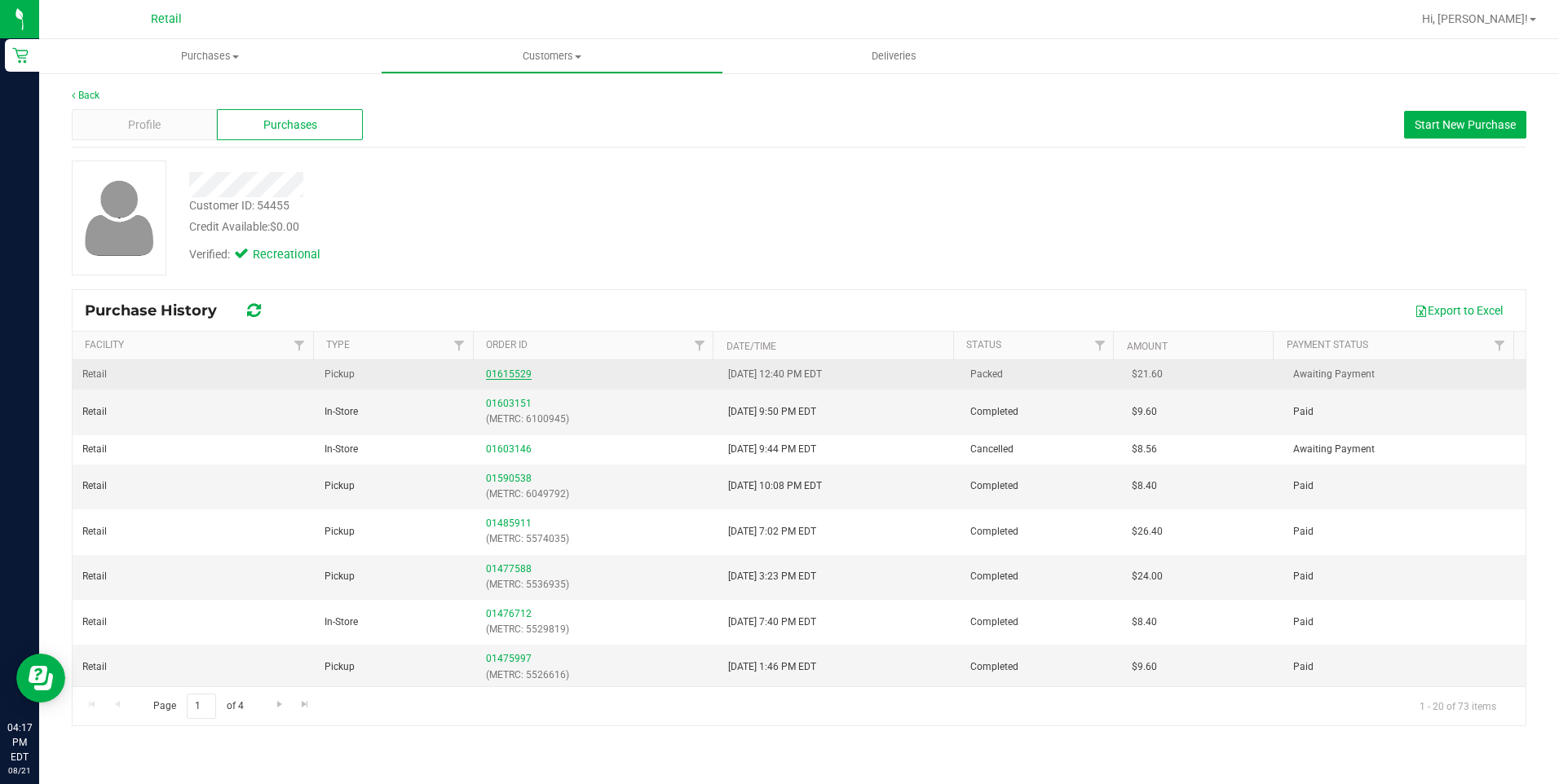
click at [499, 370] on link "01615529" at bounding box center [508, 374] width 46 height 11
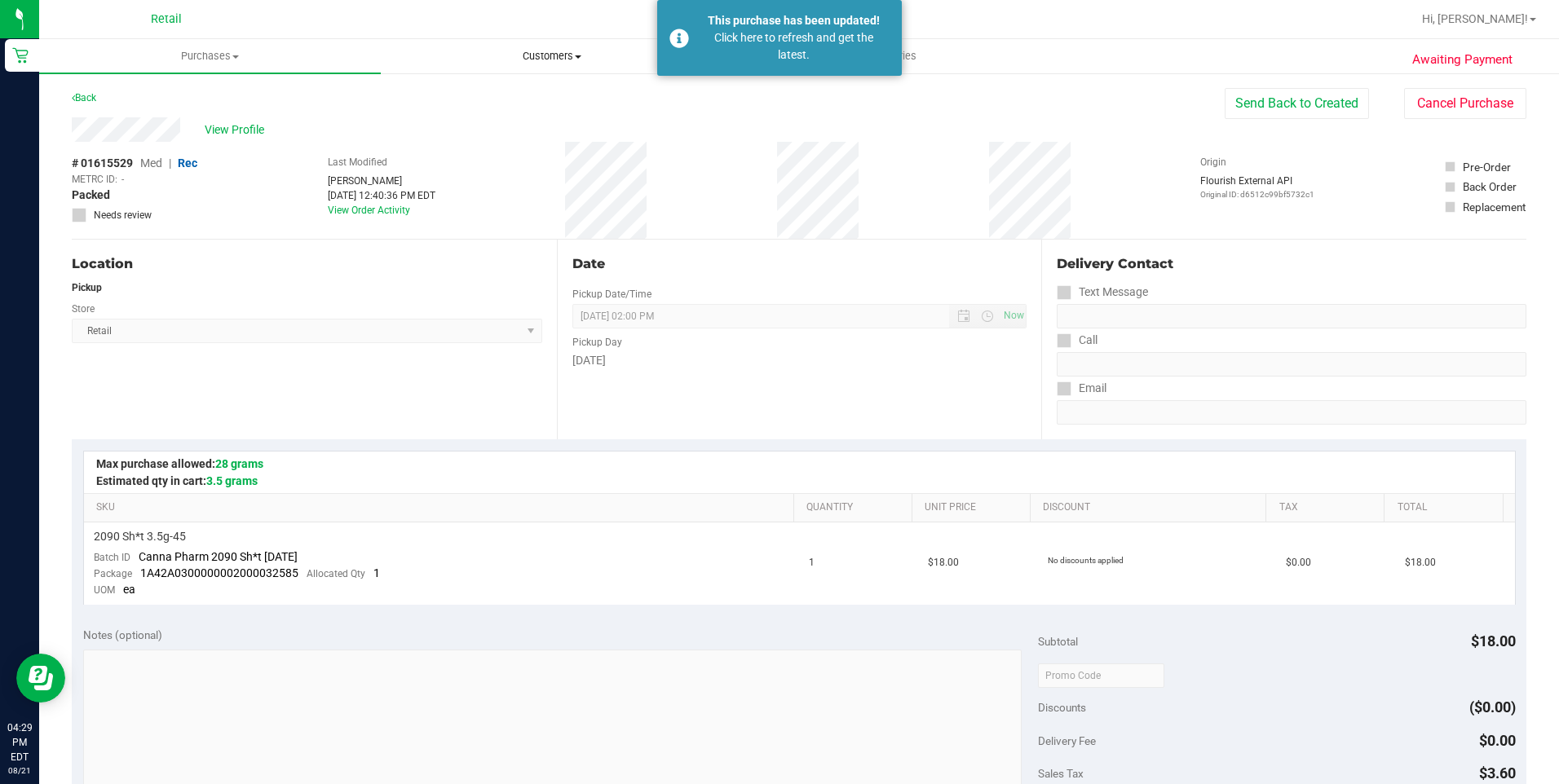
click at [569, 56] on span "Customers" at bounding box center [552, 56] width 340 height 15
click at [463, 88] on li "All customers" at bounding box center [552, 98] width 342 height 20
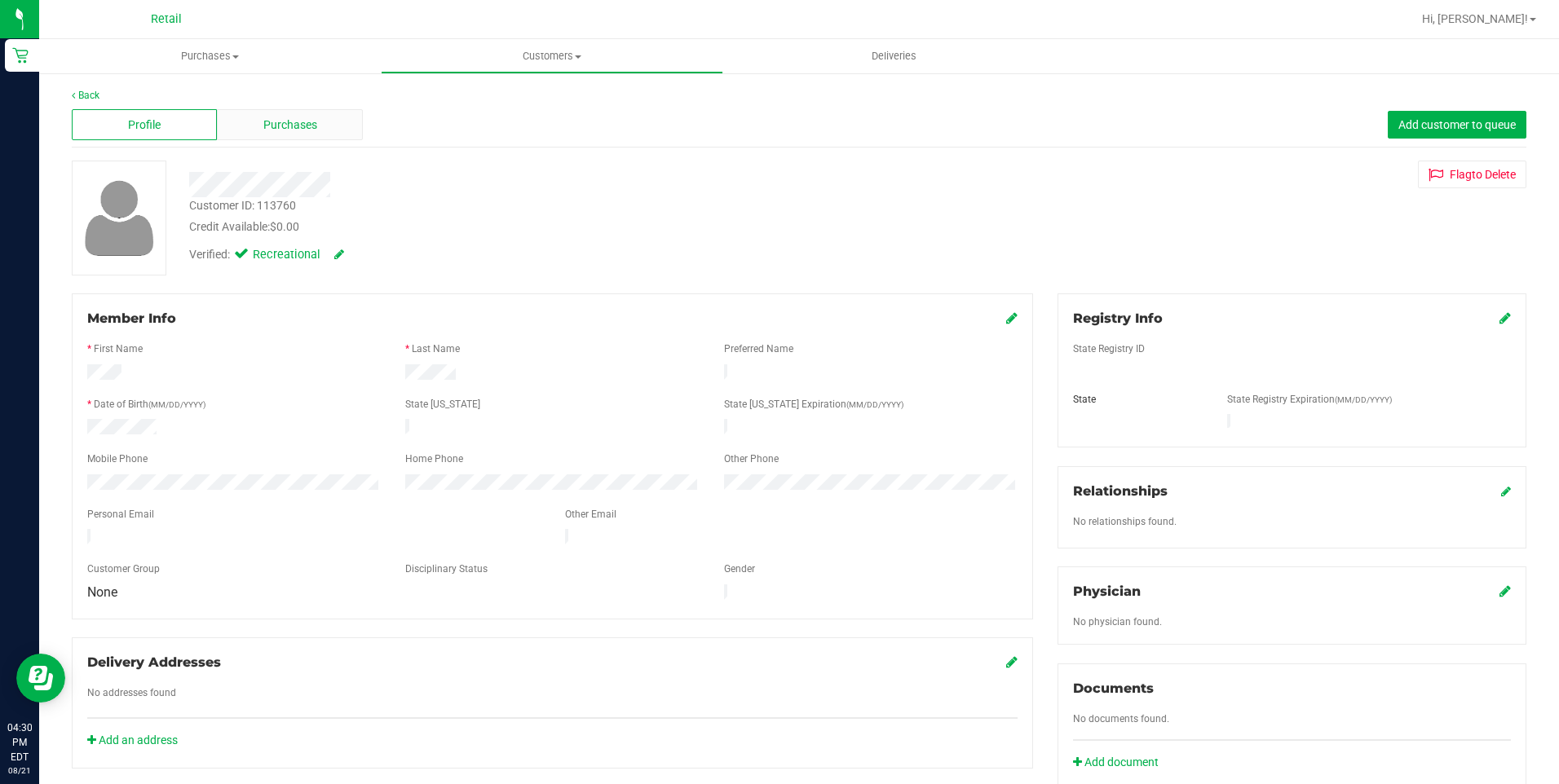
click at [298, 119] on span "Purchases" at bounding box center [291, 125] width 54 height 17
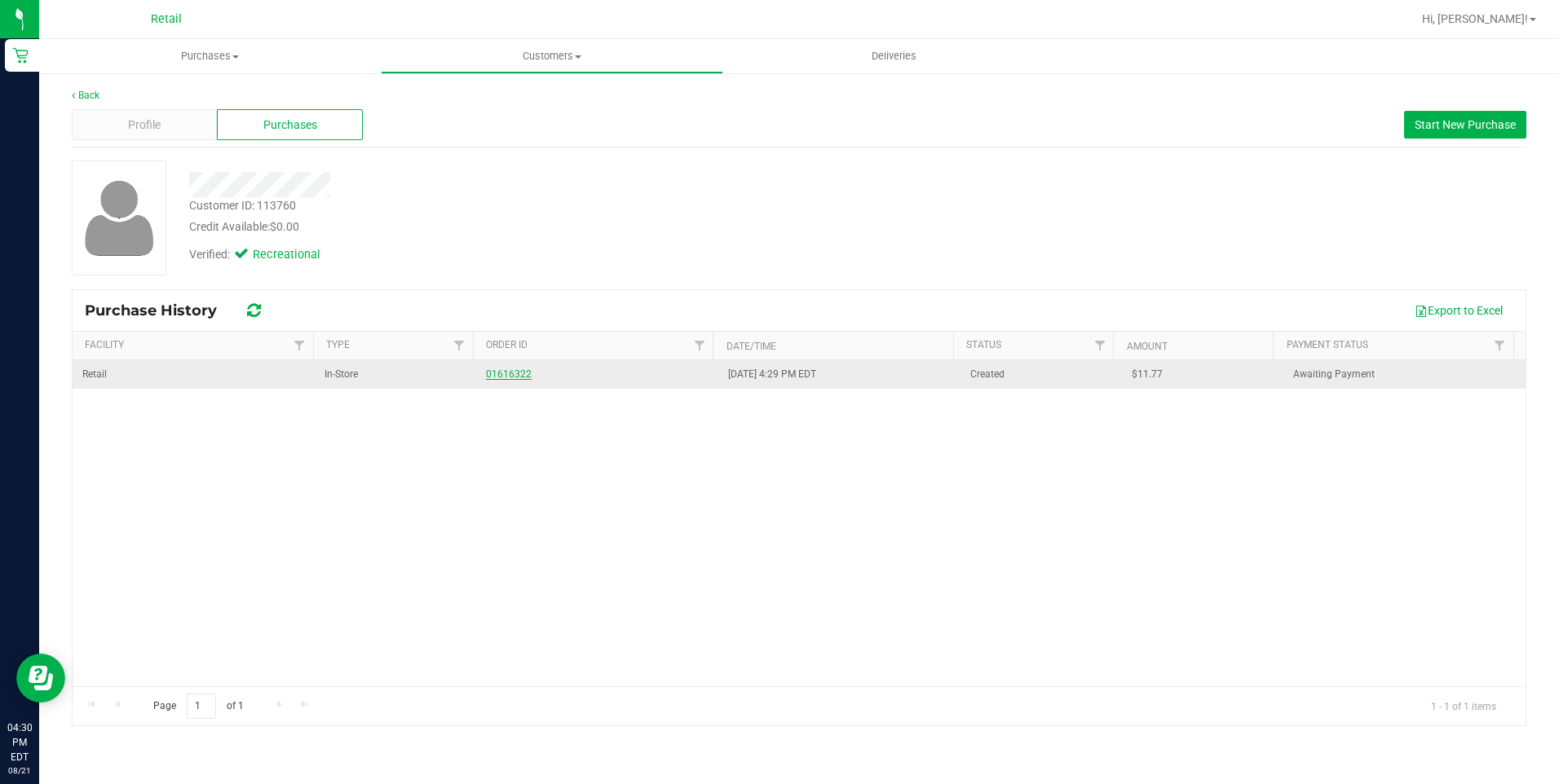
click at [508, 377] on link "01616322" at bounding box center [508, 374] width 46 height 11
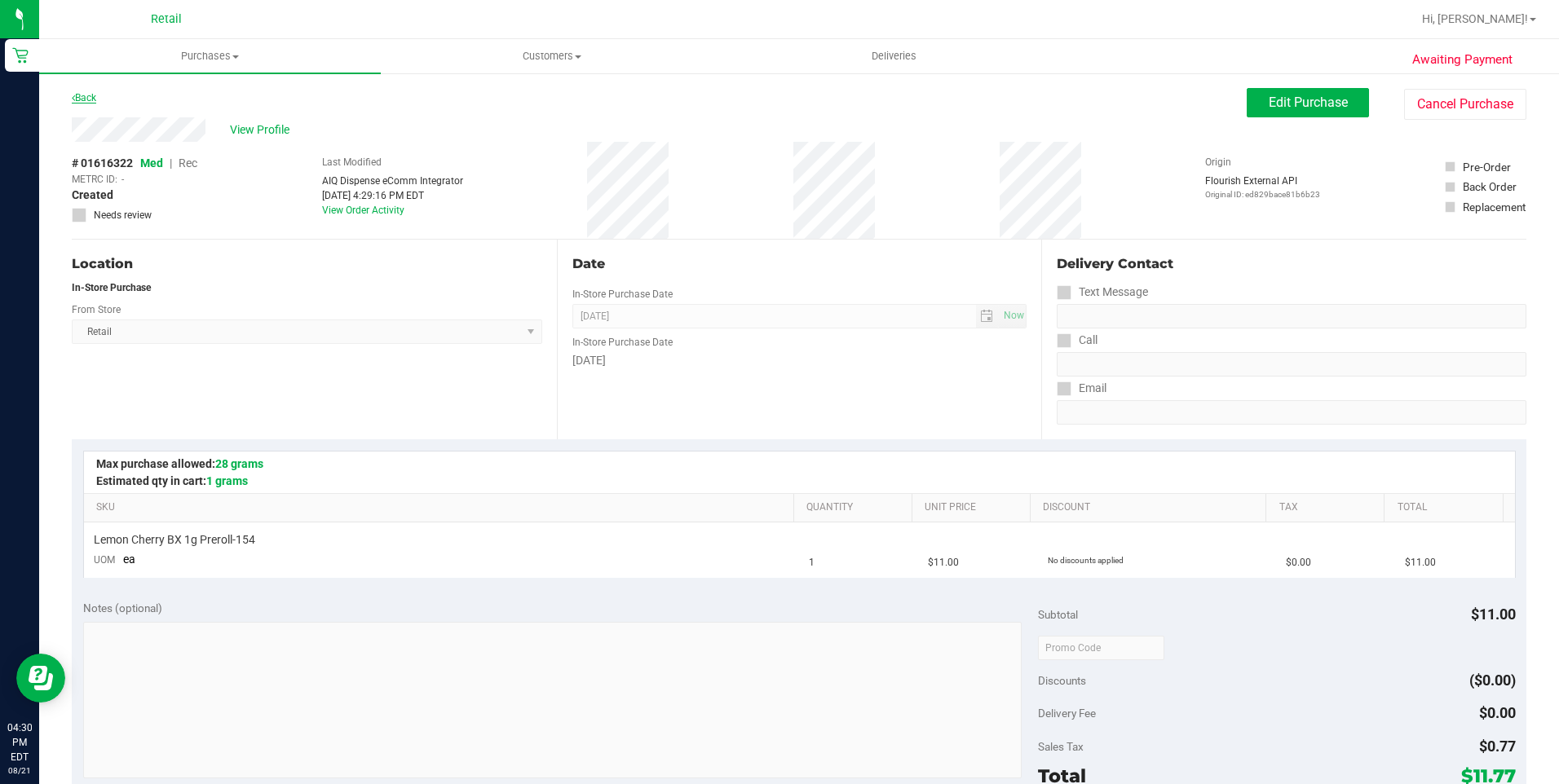
drag, startPoint x: 102, startPoint y: 94, endPoint x: 83, endPoint y: 95, distance: 19.0
click at [102, 94] on div "Back Edit Purchase Cancel Purchase" at bounding box center [799, 103] width 1455 height 29
click at [102, 98] on div "Back Edit Purchase Cancel Purchase" at bounding box center [799, 103] width 1455 height 29
drag, startPoint x: 102, startPoint y: 98, endPoint x: 85, endPoint y: 101, distance: 17.3
click at [85, 101] on link "Back" at bounding box center [84, 97] width 24 height 11
